Goal: Information Seeking & Learning: Find specific fact

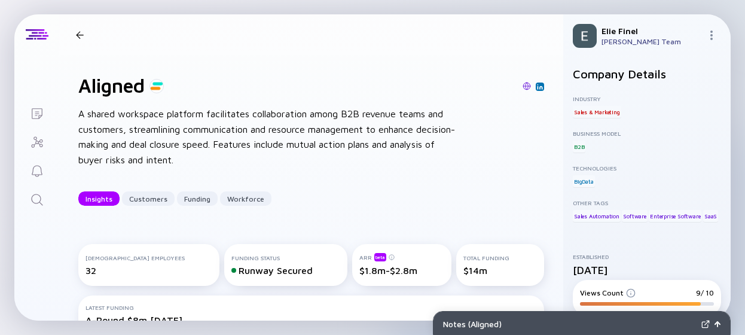
click at [81, 31] on div at bounding box center [80, 35] width 8 height 8
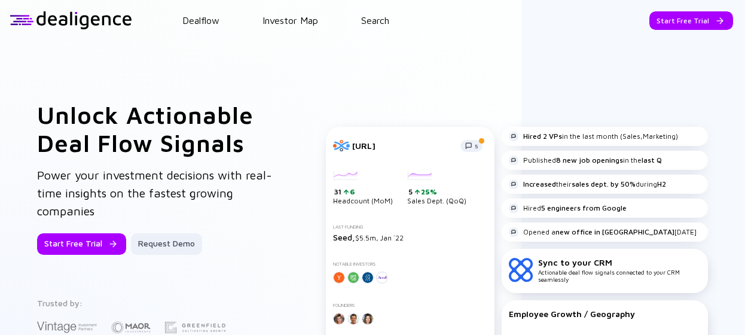
click at [396, 27] on header "Dealflow Investor Map Search Start Free Trial Dealflow Investor Map Start Free …" at bounding box center [372, 20] width 745 height 41
click at [385, 21] on link "Search" at bounding box center [375, 20] width 28 height 11
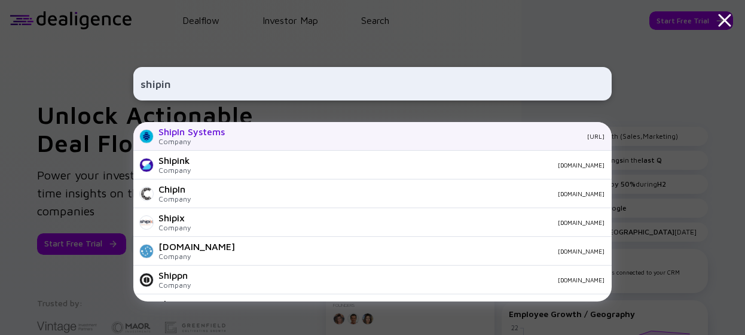
type input "shipin"
click at [259, 143] on div "ShipIn Systems Company [URL]" at bounding box center [372, 136] width 478 height 29
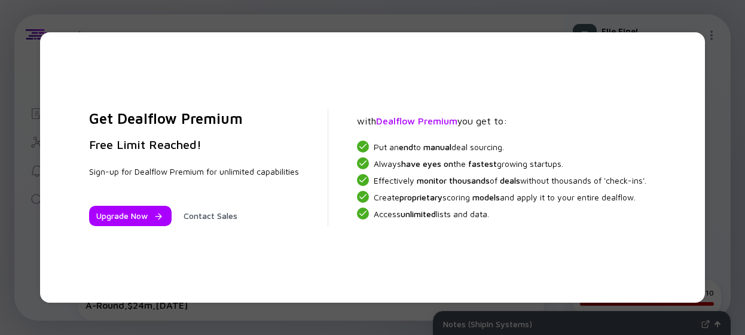
click at [629, 29] on div "Get Dealflow Premium Free Limit Reached! Sign-up for Dealflow Premium for unlim…" at bounding box center [372, 167] width 745 height 335
